Goal: Find specific page/section: Find specific page/section

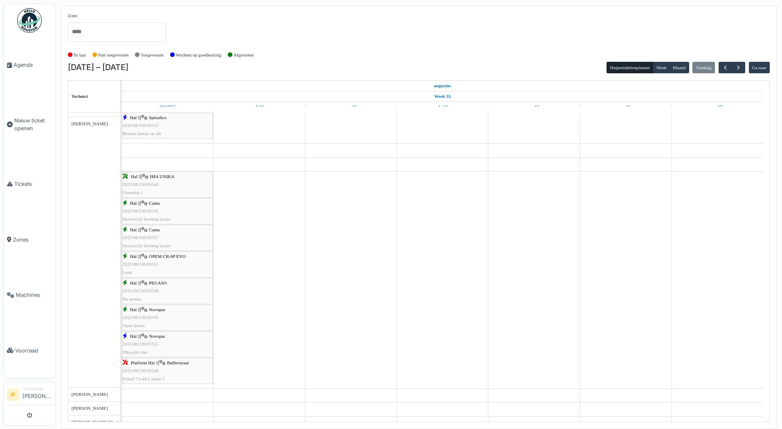
scroll to position [327, 0]
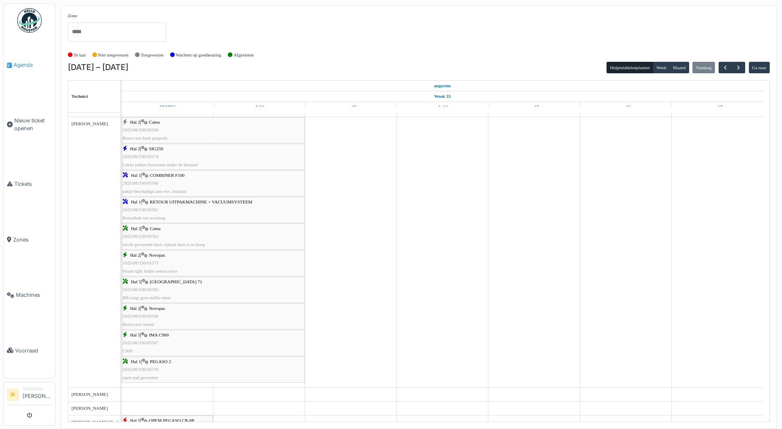
click at [24, 63] on span "Agenda" at bounding box center [32, 65] width 38 height 8
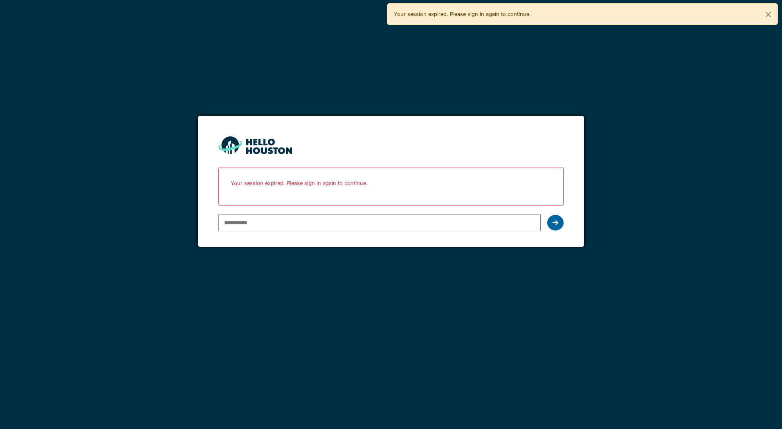
type input "**********"
click at [553, 222] on icon at bounding box center [555, 222] width 6 height 7
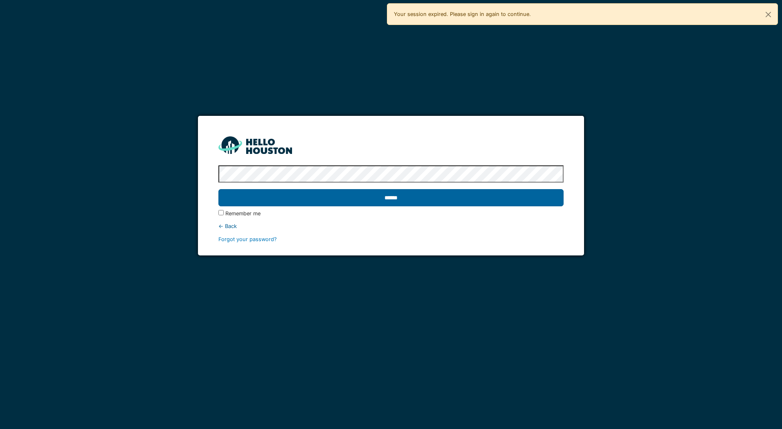
click at [366, 197] on input "******" at bounding box center [390, 197] width 345 height 17
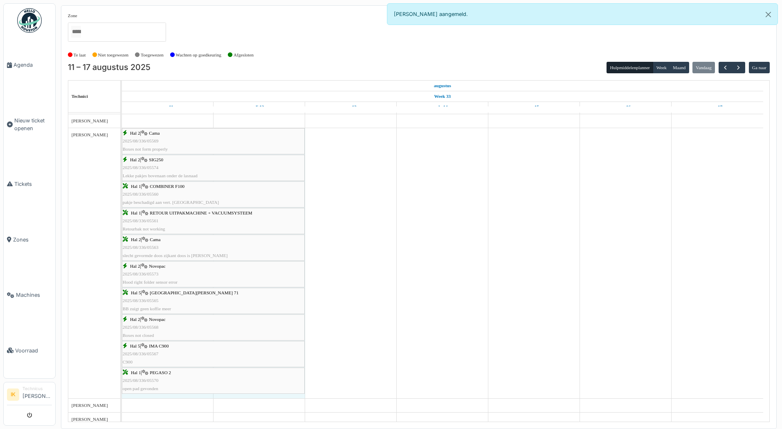
drag, startPoint x: 304, startPoint y: 240, endPoint x: 275, endPoint y: 246, distance: 29.6
click at [122, 246] on div "Hal 2 | Cama 2025/08/336/05569 Boxes not form properly Hal 2 | SIG250 2025/08/3…" at bounding box center [122, 263] width 0 height 270
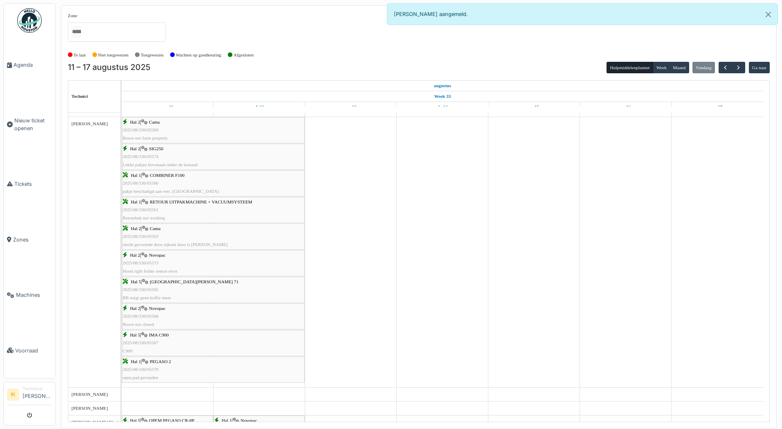
scroll to position [368, 0]
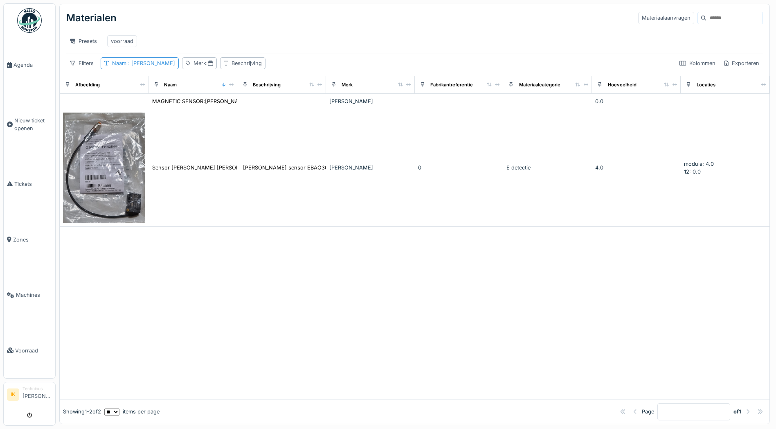
click at [146, 66] on span ": baumer" at bounding box center [150, 63] width 49 height 6
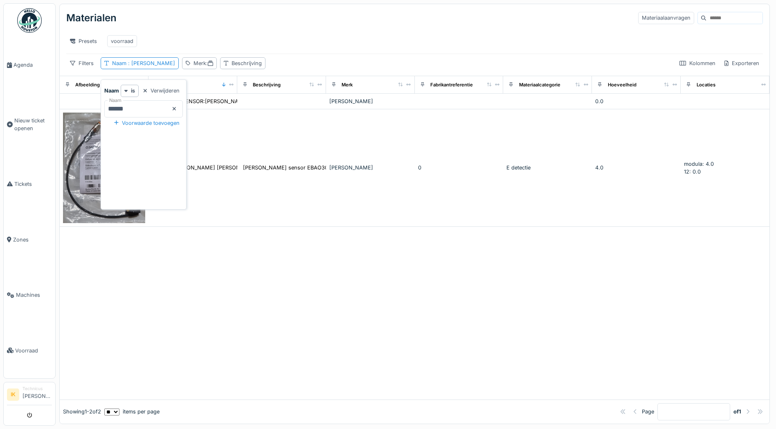
click at [176, 108] on icon at bounding box center [174, 108] width 3 height 3
click at [168, 107] on input "Naam" at bounding box center [143, 108] width 79 height 17
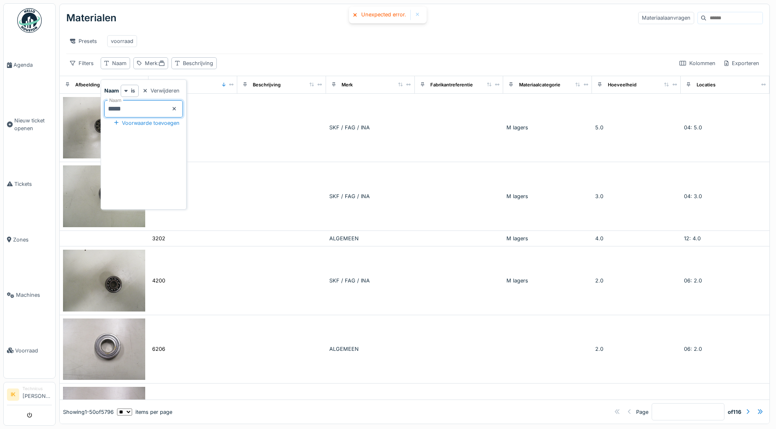
type input "******"
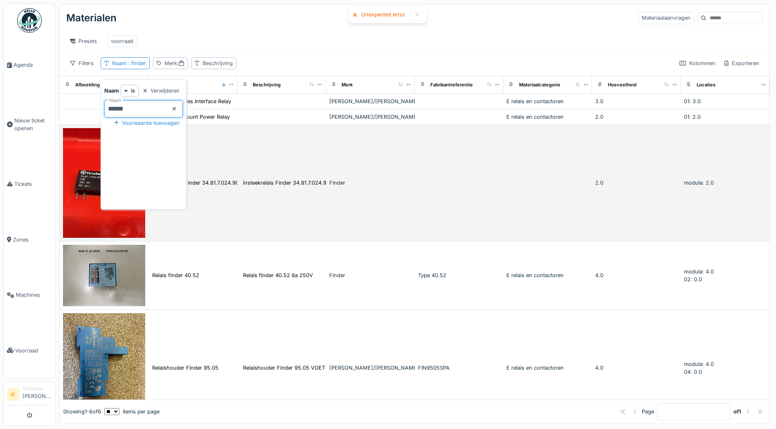
click at [82, 170] on img at bounding box center [104, 183] width 82 height 110
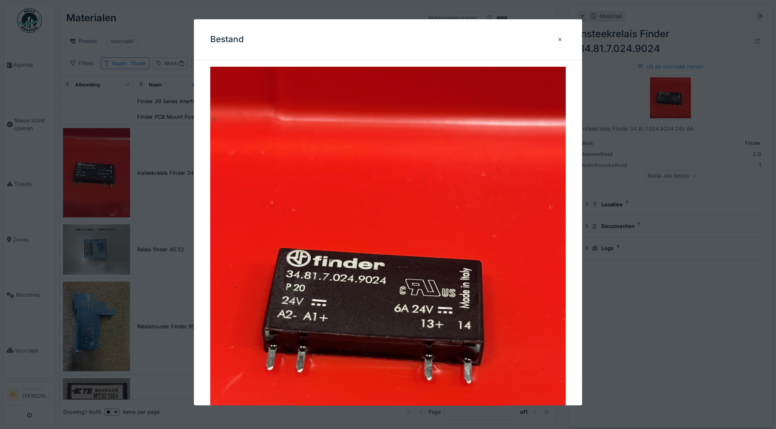
click at [561, 38] on div at bounding box center [560, 40] width 4 height 8
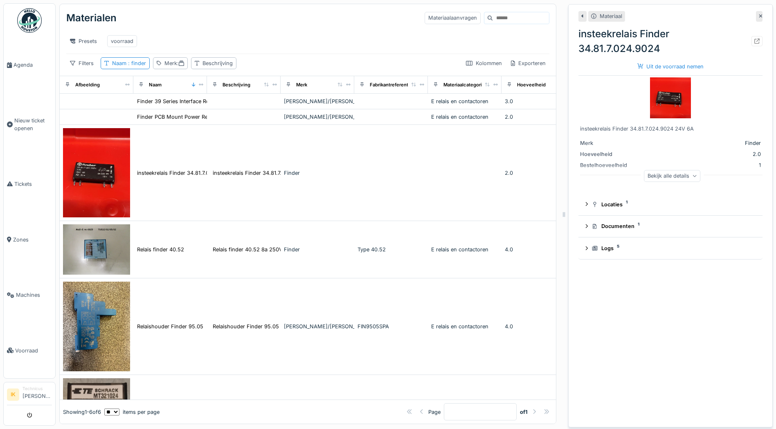
click at [759, 14] on icon at bounding box center [761, 15] width 4 height 5
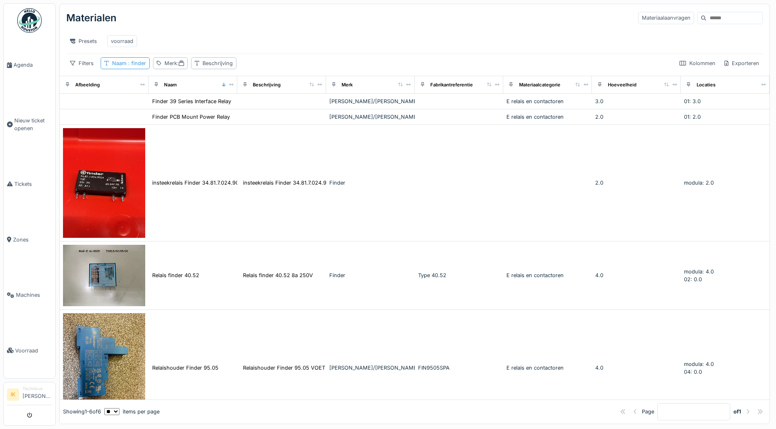
click at [139, 66] on span ": finder" at bounding box center [136, 63] width 20 height 6
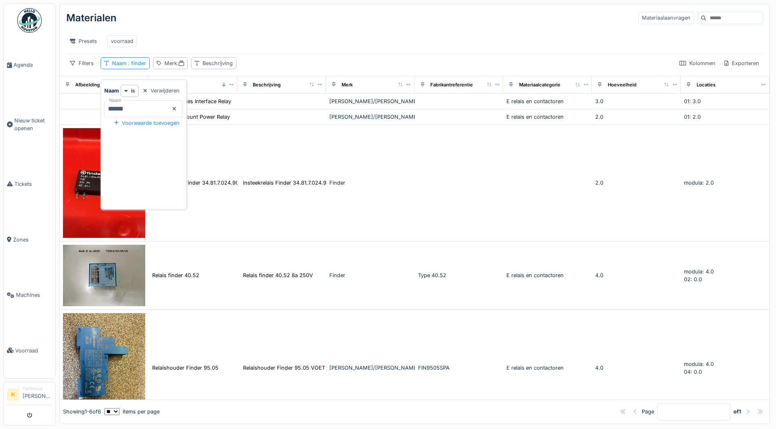
click at [176, 108] on icon at bounding box center [174, 108] width 4 height 5
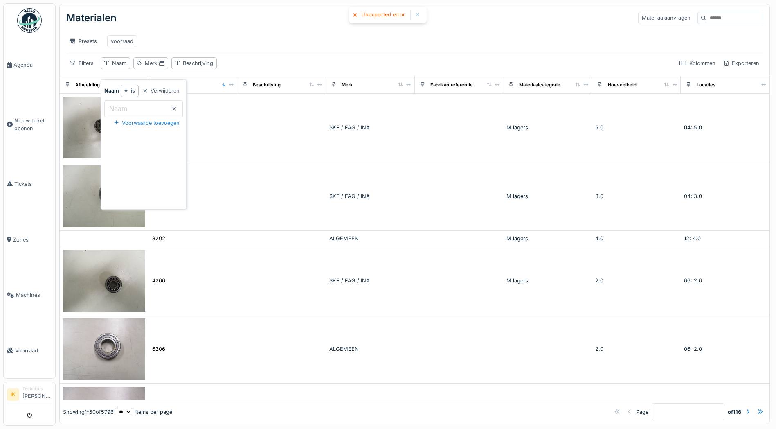
click at [114, 107] on label "Naam" at bounding box center [118, 108] width 21 height 10
click at [114, 107] on input "Naam" at bounding box center [143, 108] width 79 height 17
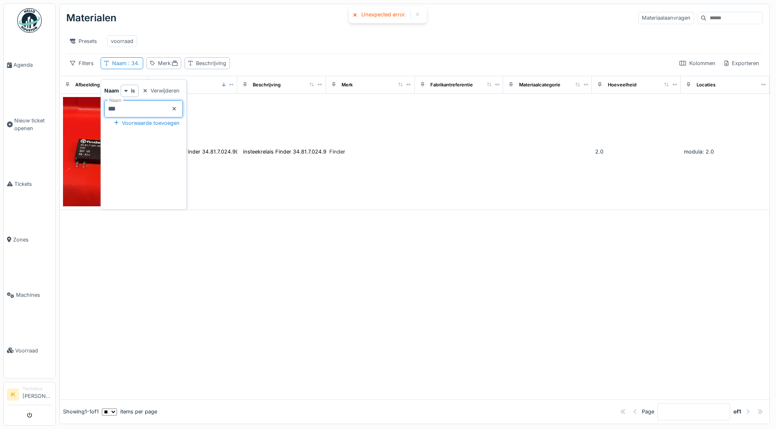
type input "**"
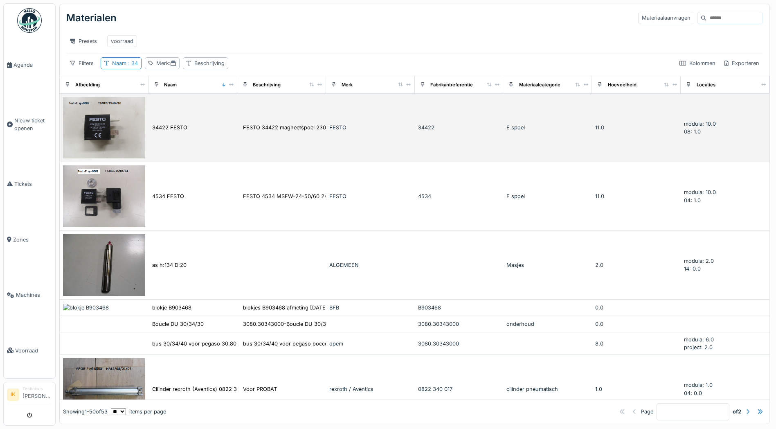
click at [233, 108] on td "34422 FESTO" at bounding box center [192, 128] width 89 height 69
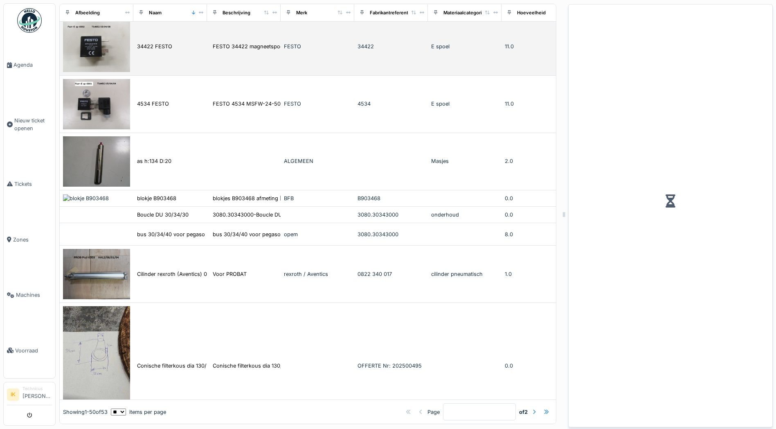
scroll to position [82, 0]
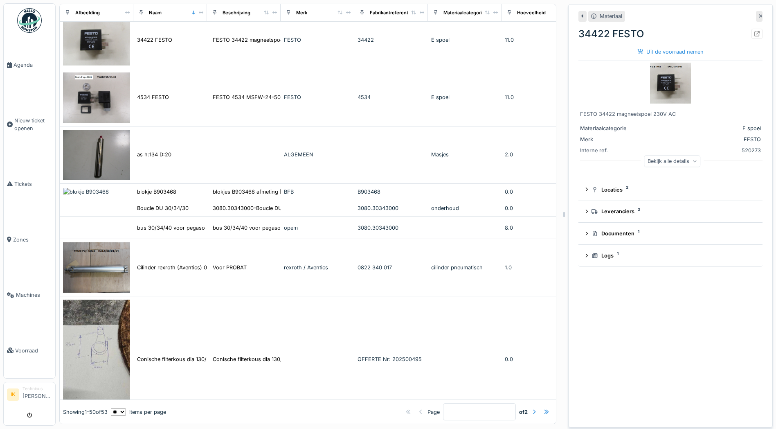
click at [759, 16] on icon at bounding box center [761, 15] width 4 height 5
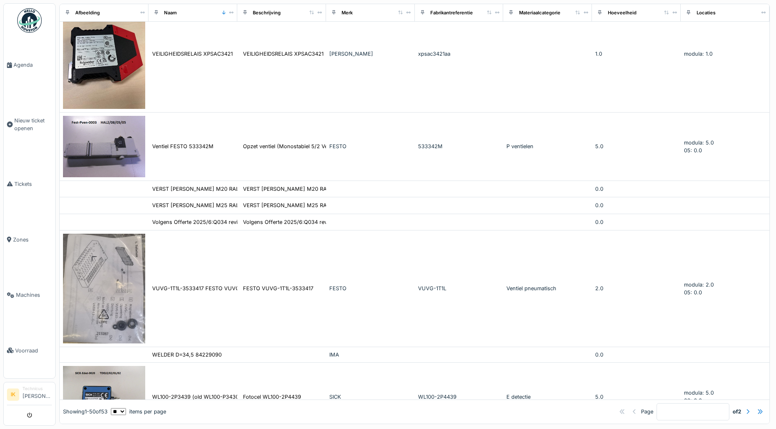
scroll to position [2359, 0]
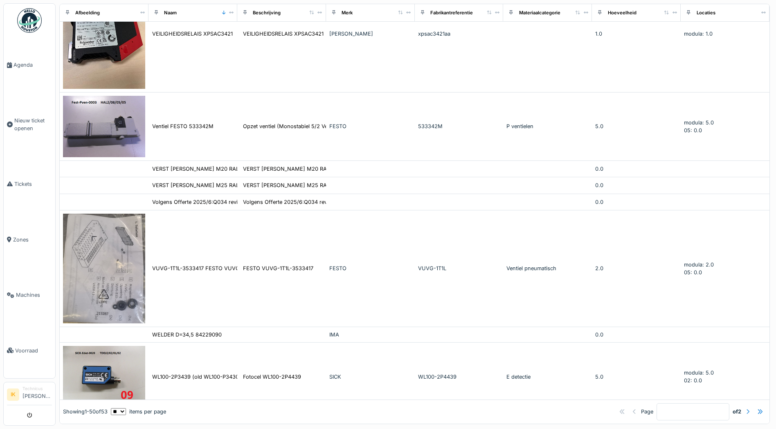
click at [746, 407] on div at bounding box center [747, 411] width 3 height 8
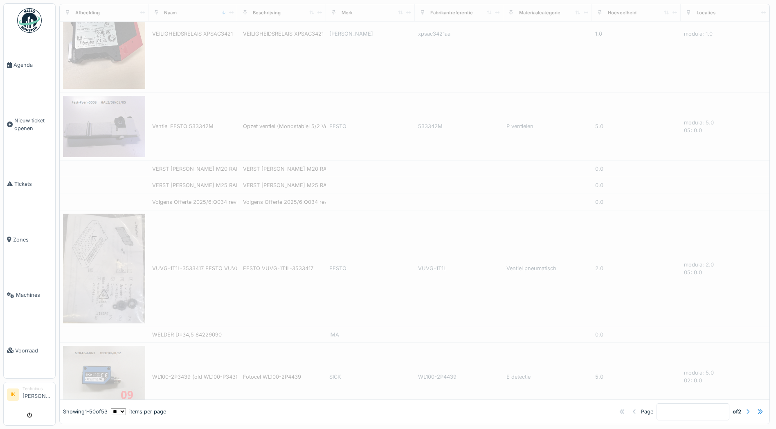
type input "*"
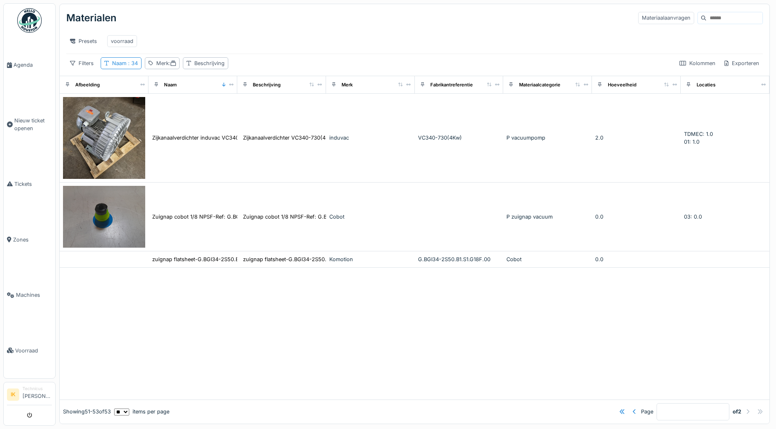
scroll to position [0, 0]
click at [135, 66] on span ": 34" at bounding box center [131, 63] width 11 height 6
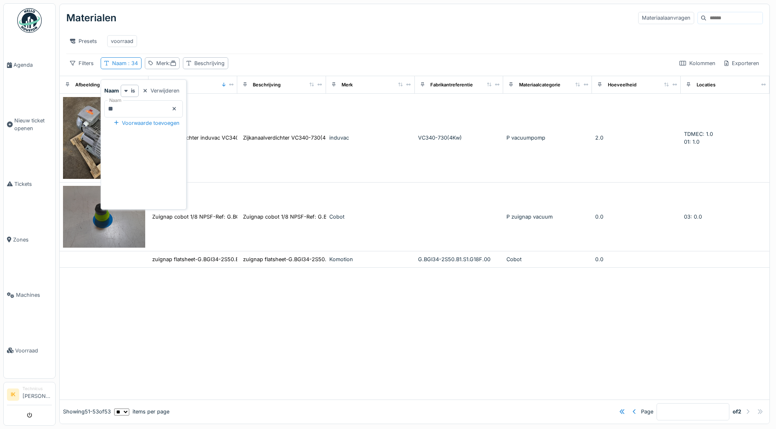
click at [176, 108] on icon at bounding box center [174, 108] width 3 height 3
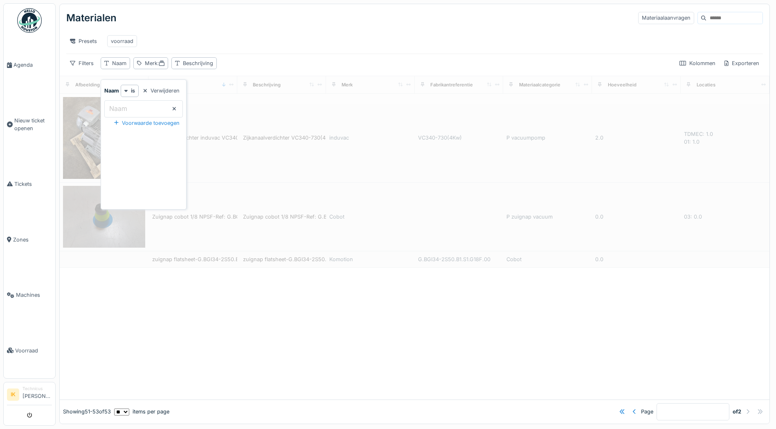
click at [220, 32] on div "Presets voorraad" at bounding box center [414, 41] width 696 height 18
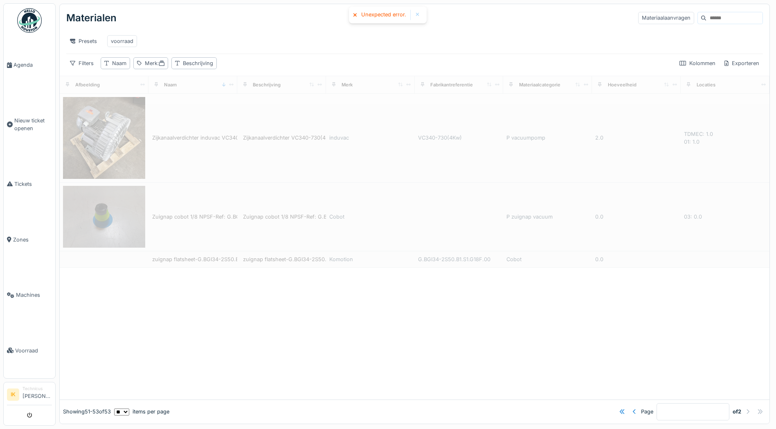
type input "*"
